Goal: Transaction & Acquisition: Purchase product/service

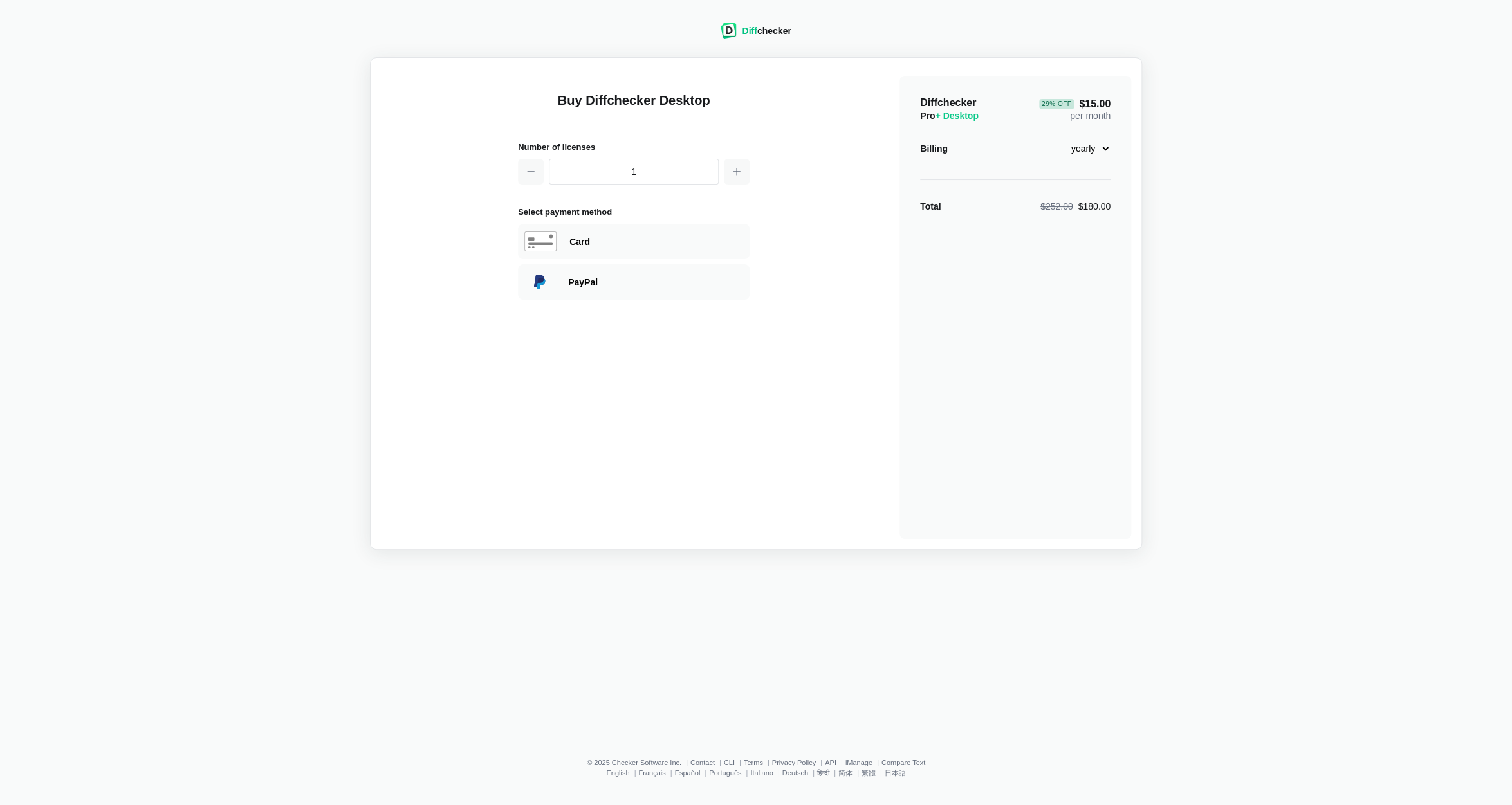
click at [1299, 508] on div "Diff checker Buy Diffchecker Desktop Number of licenses 1 Select payment method…" at bounding box center [755, 278] width 1496 height 542
select select "desktop-monthly-21"
click option "monthly" at bounding box center [0, 0] width 0 height 0
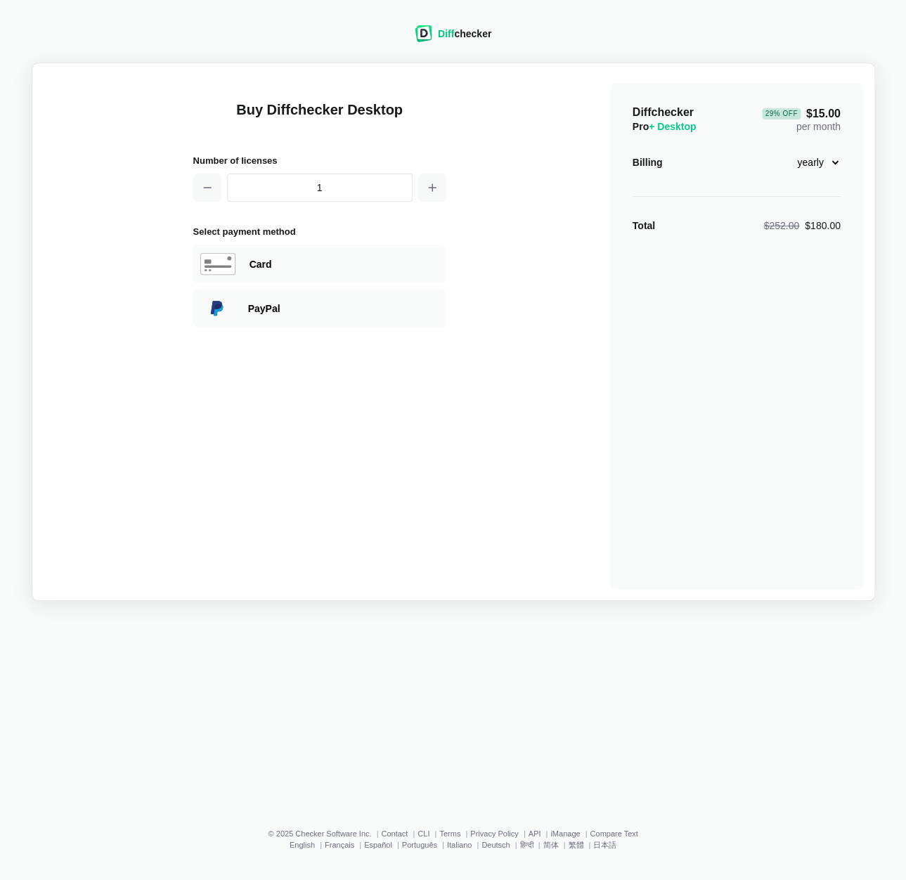
click at [794, 118] on div "29 % Off" at bounding box center [781, 113] width 38 height 11
click at [813, 111] on span "29 % Off $15.00" at bounding box center [801, 113] width 78 height 11
click at [777, 112] on div "29 % Off" at bounding box center [781, 113] width 38 height 11
select select "desktop-monthly-21"
click option "monthly" at bounding box center [0, 0] width 0 height 0
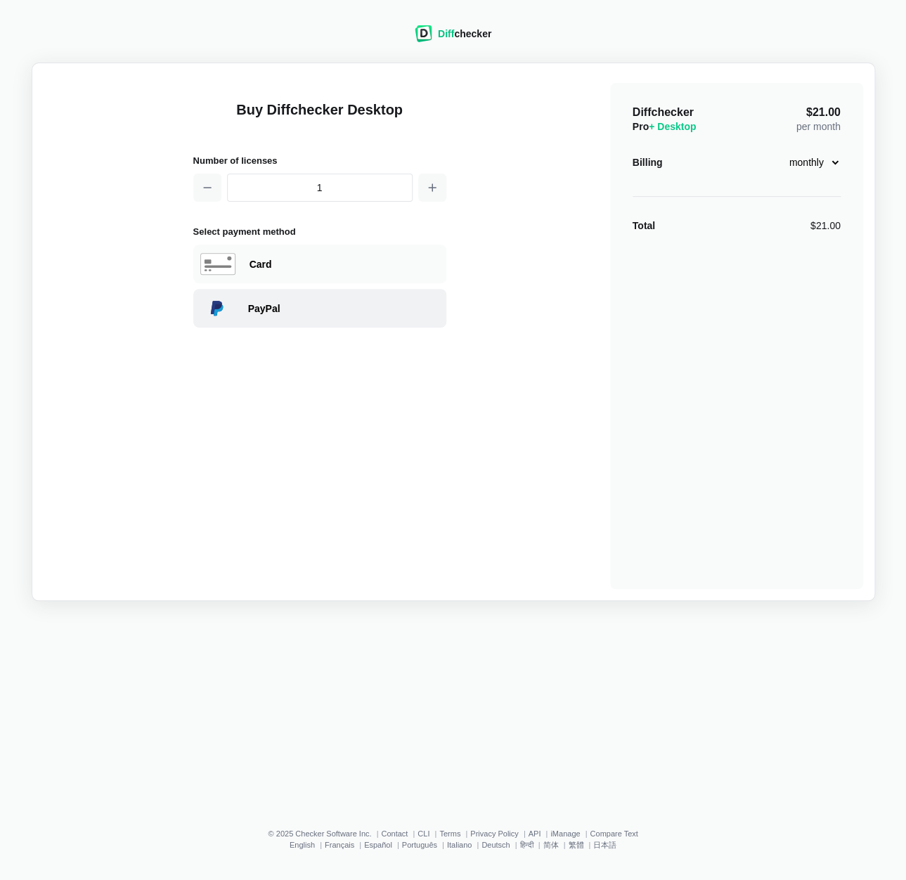
click at [286, 302] on div "PayPal" at bounding box center [343, 309] width 191 height 14
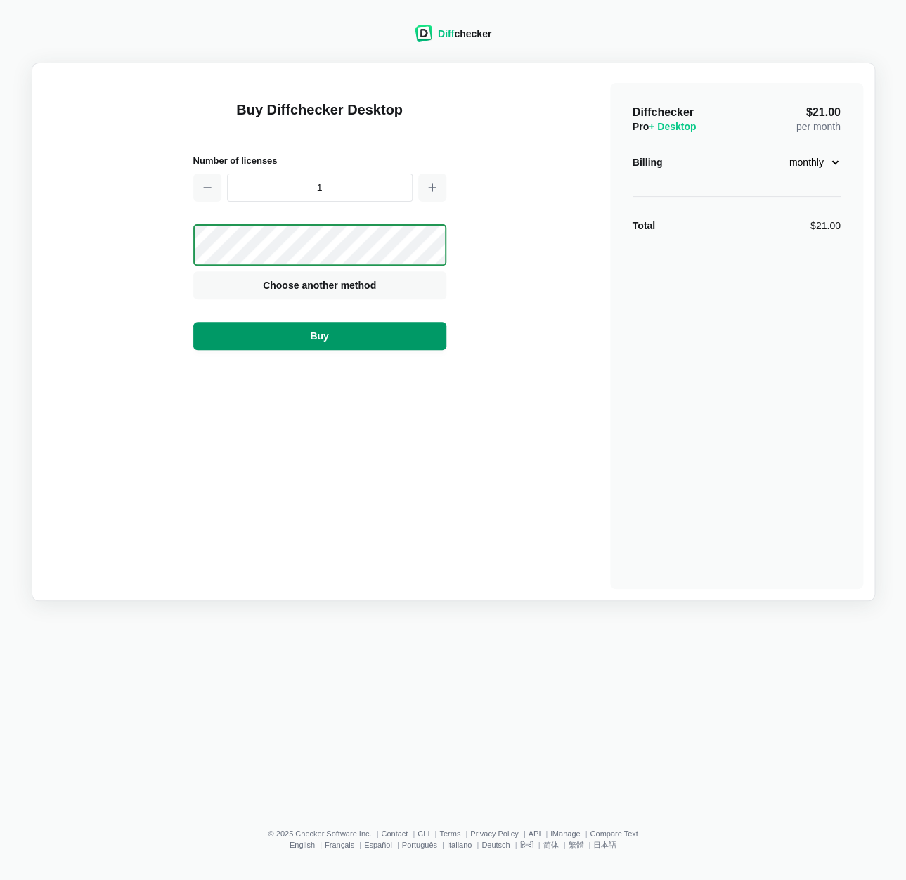
click at [361, 340] on button "Buy" at bounding box center [319, 336] width 253 height 28
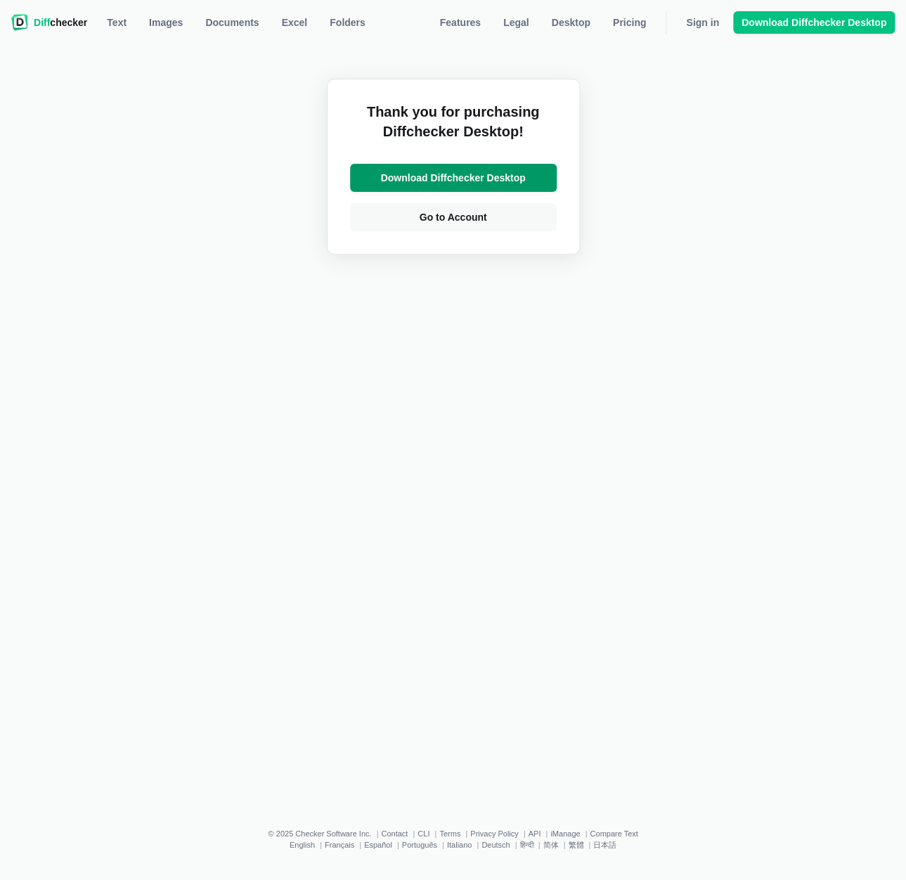
click at [453, 181] on span "Download Diffchecker Desktop" at bounding box center [453, 178] width 150 height 14
click at [465, 333] on div "Thank you for purchasing Diffchecker Desktop! Download Diffchecker Desktop Go t…" at bounding box center [452, 422] width 889 height 771
click at [480, 217] on span "Go to Account" at bounding box center [453, 217] width 73 height 14
